Goal: Information Seeking & Learning: Find contact information

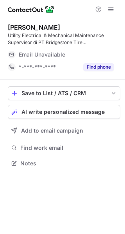
scroll to position [158, 125]
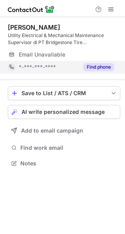
click at [104, 66] on button "Find phone" at bounding box center [98, 67] width 31 height 8
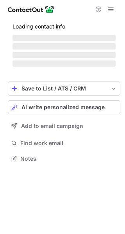
scroll to position [158, 125]
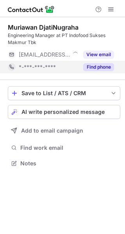
click at [97, 67] on button "Find phone" at bounding box center [98, 67] width 31 height 8
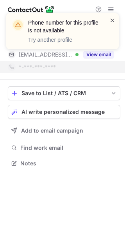
click at [114, 20] on span at bounding box center [112, 20] width 6 height 8
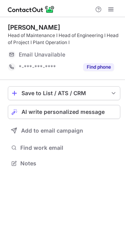
scroll to position [158, 125]
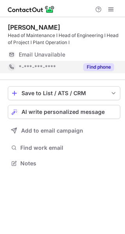
click at [105, 70] on button "Find phone" at bounding box center [98, 67] width 31 height 8
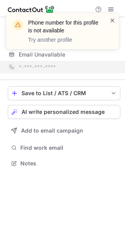
click at [110, 18] on span at bounding box center [112, 20] width 6 height 8
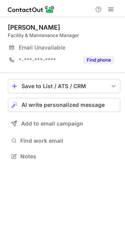
scroll to position [151, 125]
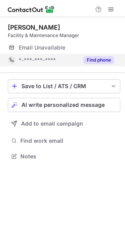
click at [105, 58] on button "Find phone" at bounding box center [98, 60] width 31 height 8
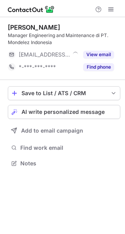
scroll to position [158, 125]
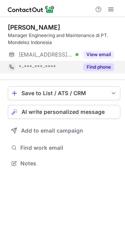
click at [109, 65] on button "Find phone" at bounding box center [98, 67] width 31 height 8
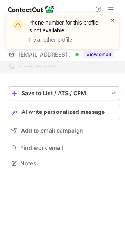
click at [112, 18] on span at bounding box center [112, 20] width 6 height 8
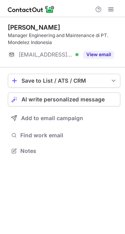
scroll to position [145, 125]
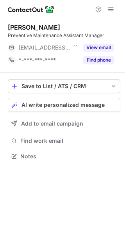
scroll to position [151, 125]
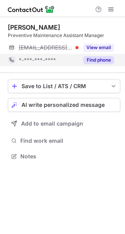
click at [107, 59] on button "Find phone" at bounding box center [98, 60] width 31 height 8
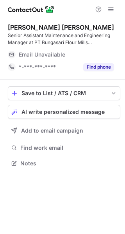
scroll to position [158, 125]
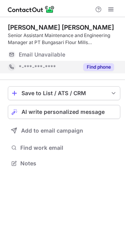
click at [102, 67] on button "Find phone" at bounding box center [98, 67] width 31 height 8
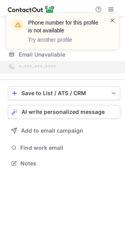
click at [112, 19] on span at bounding box center [112, 20] width 6 height 8
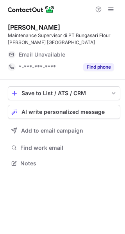
scroll to position [158, 125]
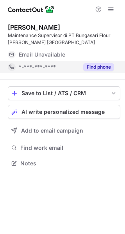
click at [99, 64] on button "Find phone" at bounding box center [98, 67] width 31 height 8
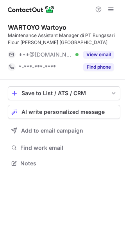
scroll to position [158, 125]
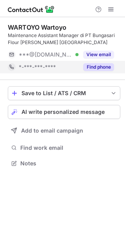
click at [99, 67] on button "Find phone" at bounding box center [98, 67] width 31 height 8
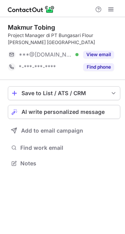
scroll to position [158, 125]
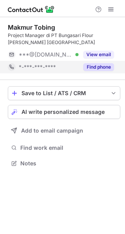
click at [104, 68] on button "Find phone" at bounding box center [98, 67] width 31 height 8
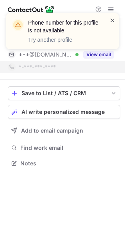
click at [113, 19] on span at bounding box center [112, 20] width 6 height 8
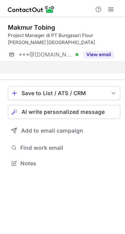
scroll to position [145, 125]
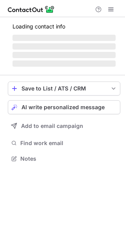
scroll to position [158, 125]
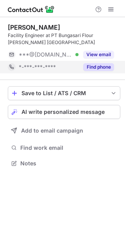
click at [100, 71] on div "Find phone" at bounding box center [95, 67] width 35 height 12
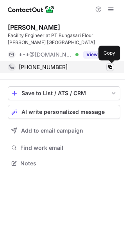
click at [110, 67] on span at bounding box center [110, 67] width 6 height 6
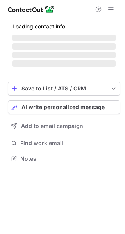
scroll to position [158, 125]
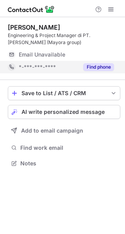
click at [105, 68] on button "Find phone" at bounding box center [98, 67] width 31 height 8
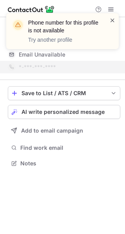
click at [112, 18] on span at bounding box center [112, 20] width 6 height 8
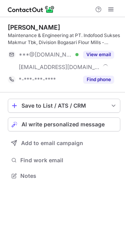
scroll to position [170, 125]
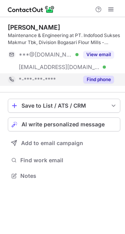
click at [102, 79] on button "Find phone" at bounding box center [98, 80] width 31 height 8
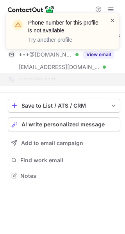
click at [113, 19] on span at bounding box center [112, 20] width 6 height 8
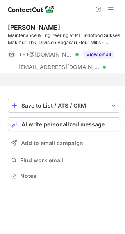
scroll to position [158, 125]
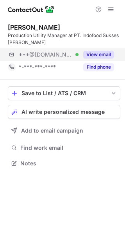
scroll to position [158, 125]
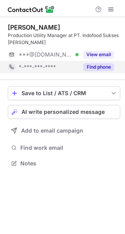
click at [111, 66] on button "Find phone" at bounding box center [98, 67] width 31 height 8
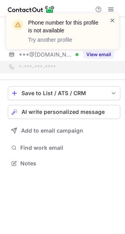
click at [110, 22] on span at bounding box center [112, 20] width 6 height 8
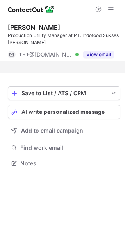
scroll to position [145, 125]
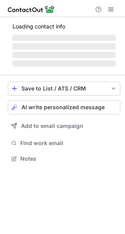
scroll to position [158, 125]
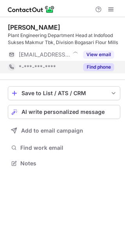
click at [108, 69] on button "Find phone" at bounding box center [98, 67] width 31 height 8
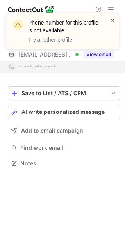
click at [110, 19] on span at bounding box center [112, 20] width 6 height 8
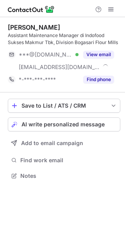
scroll to position [170, 125]
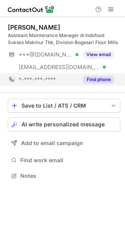
click at [104, 76] on button "Find phone" at bounding box center [98, 80] width 31 height 8
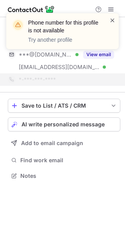
click at [110, 18] on span at bounding box center [112, 20] width 6 height 8
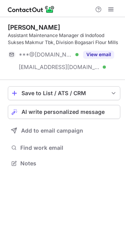
scroll to position [158, 125]
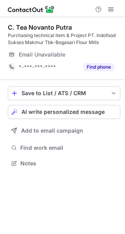
scroll to position [158, 125]
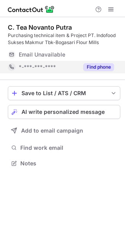
click at [108, 65] on button "Find phone" at bounding box center [98, 67] width 31 height 8
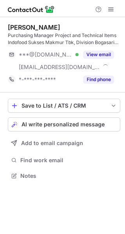
scroll to position [170, 125]
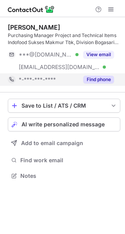
click at [106, 76] on button "Find phone" at bounding box center [98, 80] width 31 height 8
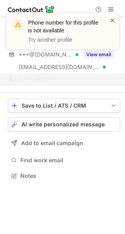
click at [114, 19] on span at bounding box center [112, 20] width 6 height 8
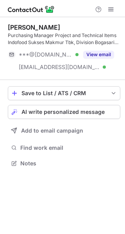
scroll to position [158, 125]
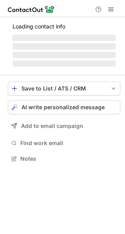
scroll to position [158, 125]
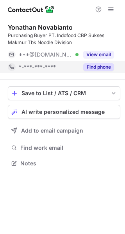
click at [104, 65] on button "Find phone" at bounding box center [98, 67] width 31 height 8
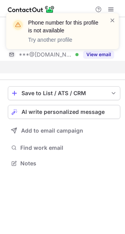
scroll to position [145, 125]
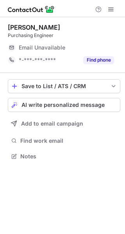
scroll to position [151, 125]
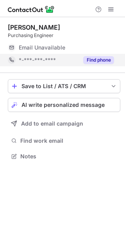
click at [111, 58] on button "Find phone" at bounding box center [98, 60] width 31 height 8
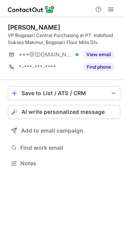
scroll to position [158, 125]
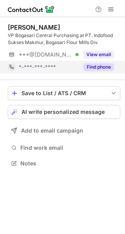
click at [110, 66] on button "Find phone" at bounding box center [98, 67] width 31 height 8
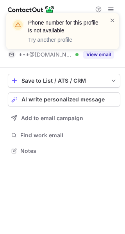
scroll to position [145, 125]
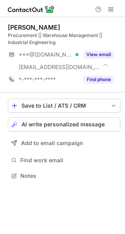
scroll to position [170, 125]
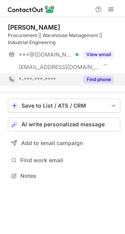
click at [107, 77] on button "Find phone" at bounding box center [98, 80] width 31 height 8
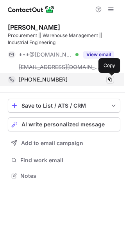
click at [109, 78] on span at bounding box center [110, 79] width 6 height 6
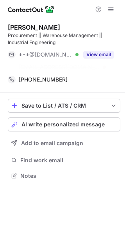
scroll to position [158, 125]
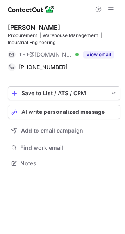
drag, startPoint x: 70, startPoint y: 26, endPoint x: 7, endPoint y: 28, distance: 63.5
click at [7, 28] on div "[PERSON_NAME] Procurement || Warehouse Management || Industrial Engineering ***…" at bounding box center [62, 96] width 125 height 158
copy div "[PERSON_NAME]"
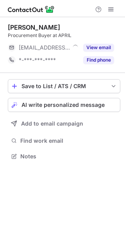
scroll to position [151, 125]
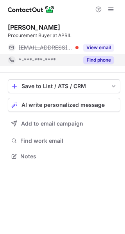
click at [105, 59] on button "Find phone" at bounding box center [98, 60] width 31 height 8
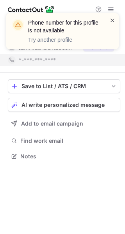
click at [112, 21] on span at bounding box center [112, 20] width 6 height 8
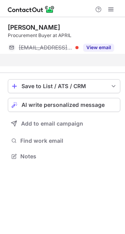
scroll to position [138, 125]
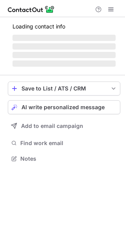
scroll to position [163, 125]
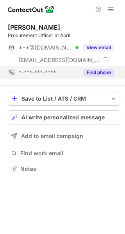
click at [107, 70] on button "Find phone" at bounding box center [98, 73] width 31 height 8
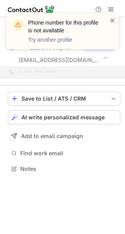
click at [112, 18] on span at bounding box center [112, 20] width 6 height 8
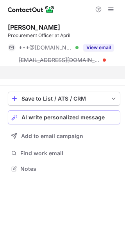
scroll to position [151, 125]
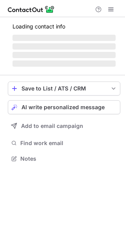
scroll to position [163, 125]
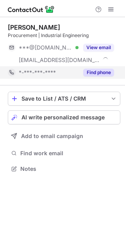
click at [109, 72] on button "Find phone" at bounding box center [98, 73] width 31 height 8
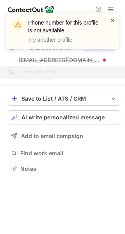
click at [113, 19] on span at bounding box center [112, 20] width 6 height 8
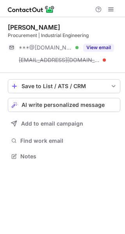
scroll to position [151, 125]
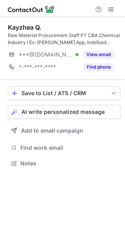
scroll to position [158, 125]
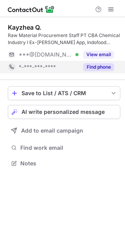
click at [108, 66] on button "Find phone" at bounding box center [98, 67] width 31 height 8
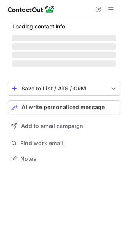
scroll to position [158, 125]
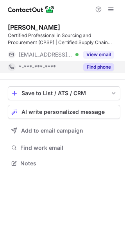
click at [106, 66] on button "Find phone" at bounding box center [98, 67] width 31 height 8
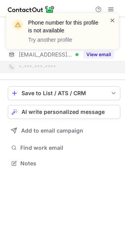
click at [112, 19] on span at bounding box center [112, 20] width 6 height 8
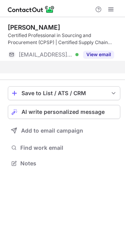
scroll to position [145, 125]
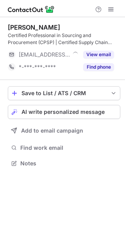
scroll to position [158, 125]
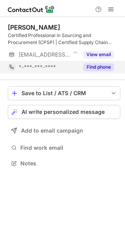
click at [111, 65] on button "Find phone" at bounding box center [98, 67] width 31 height 8
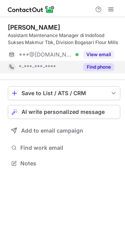
scroll to position [158, 125]
click at [89, 69] on button "Find phone" at bounding box center [98, 67] width 31 height 8
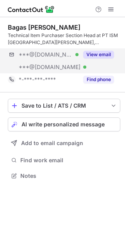
scroll to position [170, 125]
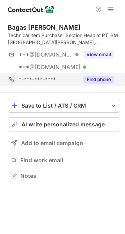
click at [105, 77] on button "Find phone" at bounding box center [98, 80] width 31 height 8
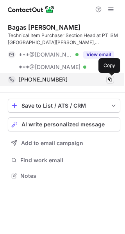
click at [110, 79] on span at bounding box center [110, 79] width 6 height 6
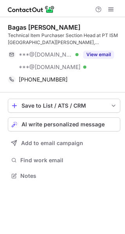
drag, startPoint x: 94, startPoint y: 25, endPoint x: 6, endPoint y: 28, distance: 88.0
click at [6, 28] on div "Bagas Ardianto Pamungkas Technical Item Purchaser Section Head at PT ISM Bogasa…" at bounding box center [62, 102] width 125 height 170
copy div "Bagas Ardianto Pamungkas"
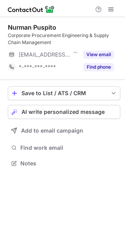
scroll to position [158, 125]
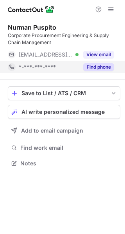
click at [95, 69] on button "Find phone" at bounding box center [98, 67] width 31 height 8
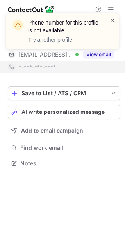
click at [112, 18] on span at bounding box center [112, 20] width 6 height 8
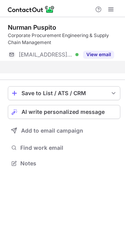
scroll to position [145, 125]
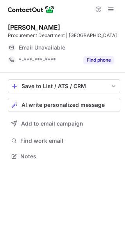
scroll to position [151, 125]
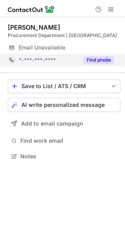
click at [107, 59] on div "Find phone" at bounding box center [95, 60] width 35 height 12
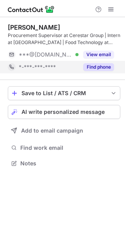
scroll to position [158, 125]
click at [103, 67] on button "Find phone" at bounding box center [98, 67] width 31 height 8
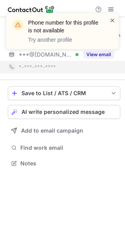
click at [113, 22] on span at bounding box center [112, 20] width 6 height 8
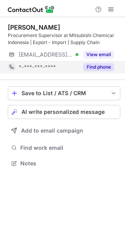
scroll to position [158, 125]
click at [105, 65] on button "Find phone" at bounding box center [98, 67] width 31 height 8
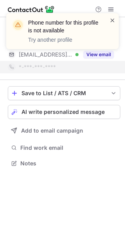
click at [112, 21] on span at bounding box center [112, 20] width 6 height 8
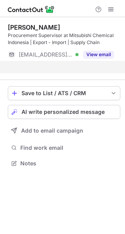
scroll to position [145, 125]
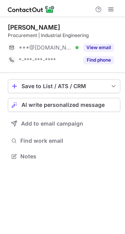
scroll to position [151, 125]
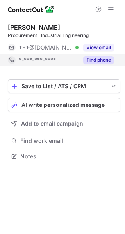
click at [96, 61] on button "Find phone" at bounding box center [98, 60] width 31 height 8
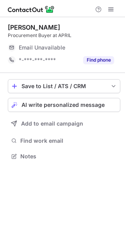
scroll to position [151, 125]
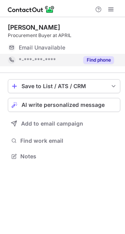
click at [111, 60] on button "Find phone" at bounding box center [98, 60] width 31 height 8
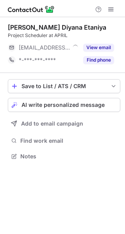
scroll to position [151, 125]
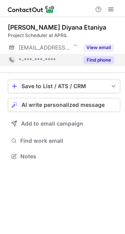
click at [113, 60] on button "Find phone" at bounding box center [98, 60] width 31 height 8
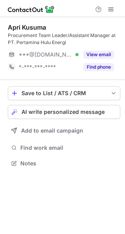
scroll to position [158, 125]
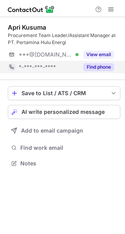
click at [112, 66] on button "Find phone" at bounding box center [98, 67] width 31 height 8
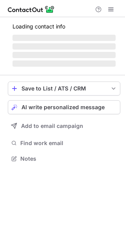
scroll to position [151, 125]
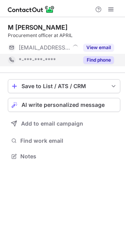
click at [107, 63] on button "Find phone" at bounding box center [98, 60] width 31 height 8
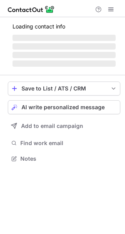
scroll to position [151, 125]
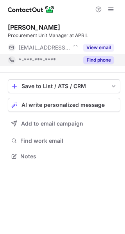
click at [102, 58] on button "Find phone" at bounding box center [98, 60] width 31 height 8
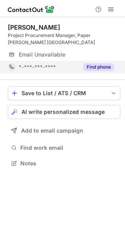
scroll to position [158, 125]
click at [97, 70] on button "Find phone" at bounding box center [98, 67] width 31 height 8
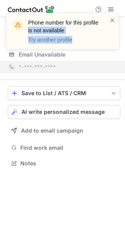
click at [108, 21] on div "Phone number for this profile is not available Try another profile" at bounding box center [62, 31] width 112 height 36
drag, startPoint x: 110, startPoint y: 18, endPoint x: 112, endPoint y: 21, distance: 4.1
click at [111, 19] on span at bounding box center [112, 20] width 6 height 8
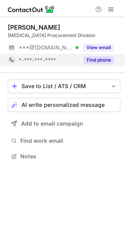
scroll to position [151, 125]
click at [107, 58] on button "Find phone" at bounding box center [98, 60] width 31 height 8
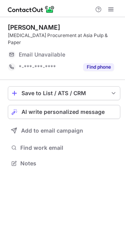
scroll to position [151, 125]
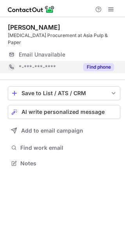
click at [106, 63] on button "Find phone" at bounding box center [98, 67] width 31 height 8
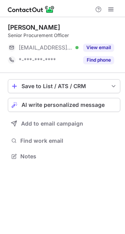
scroll to position [151, 125]
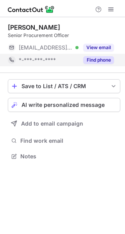
click at [107, 62] on button "Find phone" at bounding box center [98, 60] width 31 height 8
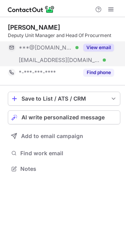
scroll to position [163, 125]
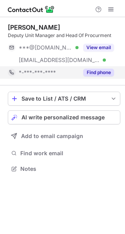
click at [104, 70] on button "Find phone" at bounding box center [98, 73] width 31 height 8
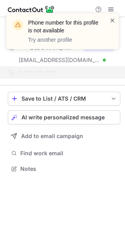
click at [112, 19] on span at bounding box center [112, 20] width 6 height 8
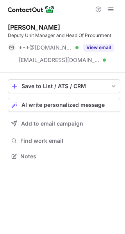
scroll to position [151, 125]
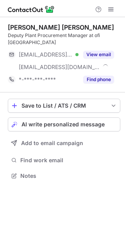
scroll to position [170, 125]
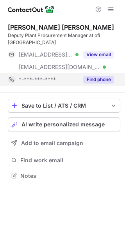
click at [106, 79] on button "Find phone" at bounding box center [98, 80] width 31 height 8
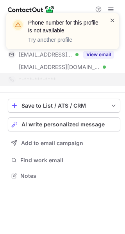
click at [112, 21] on span at bounding box center [112, 20] width 6 height 8
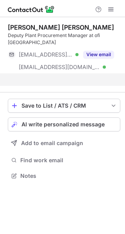
scroll to position [158, 125]
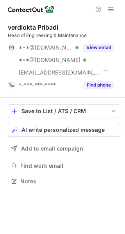
scroll to position [176, 125]
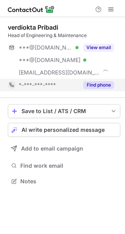
click at [109, 83] on button "Find phone" at bounding box center [98, 85] width 31 height 8
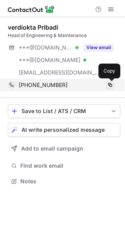
click at [109, 85] on span at bounding box center [110, 85] width 6 height 6
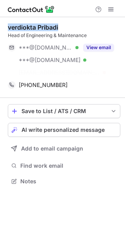
drag, startPoint x: 51, startPoint y: 27, endPoint x: 8, endPoint y: 27, distance: 42.4
click at [8, 27] on div "verdiokta Pribadi" at bounding box center [64, 27] width 112 height 8
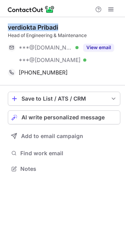
scroll to position [163, 125]
copy div "verdiokta Pribadi"
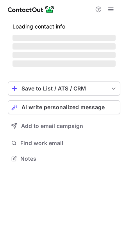
scroll to position [151, 125]
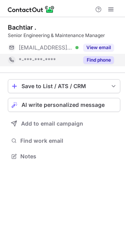
click at [113, 59] on button "Find phone" at bounding box center [98, 60] width 31 height 8
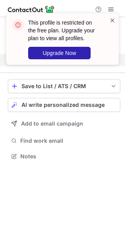
click at [113, 21] on span at bounding box center [112, 20] width 6 height 8
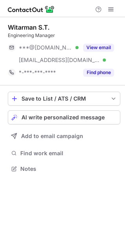
scroll to position [163, 125]
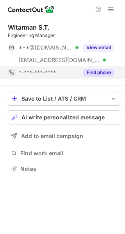
click at [105, 72] on button "Find phone" at bounding box center [98, 73] width 31 height 8
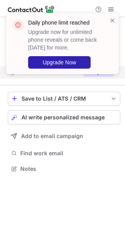
drag, startPoint x: 112, startPoint y: 18, endPoint x: 102, endPoint y: 24, distance: 11.6
click at [112, 19] on span at bounding box center [112, 20] width 6 height 8
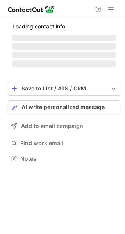
scroll to position [158, 125]
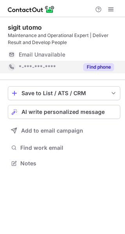
click at [106, 67] on button "Find phone" at bounding box center [98, 67] width 31 height 8
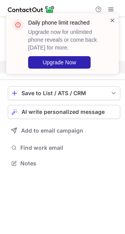
click at [114, 21] on span at bounding box center [112, 20] width 6 height 8
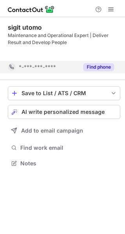
scroll to position [145, 125]
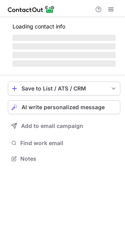
scroll to position [151, 125]
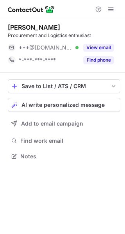
click at [106, 60] on button "Find phone" at bounding box center [98, 60] width 31 height 8
